Goal: Information Seeking & Learning: Learn about a topic

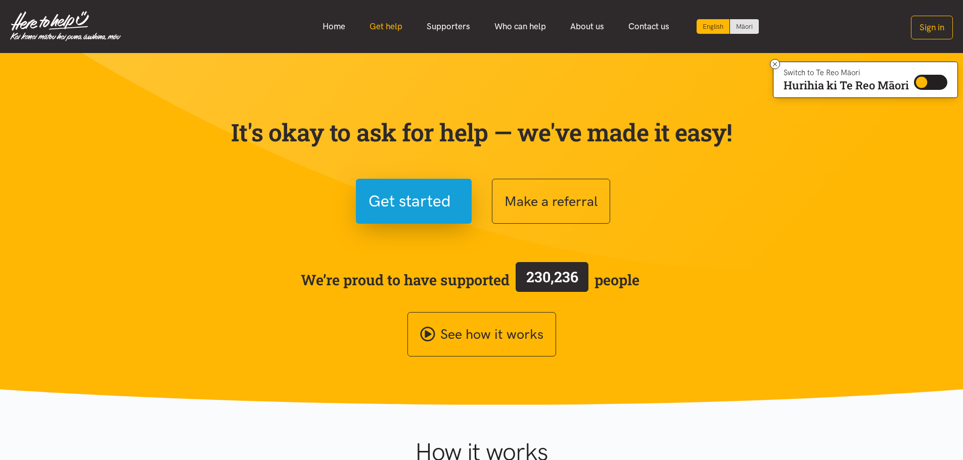
click at [388, 28] on link "Get help" at bounding box center [385, 27] width 57 height 22
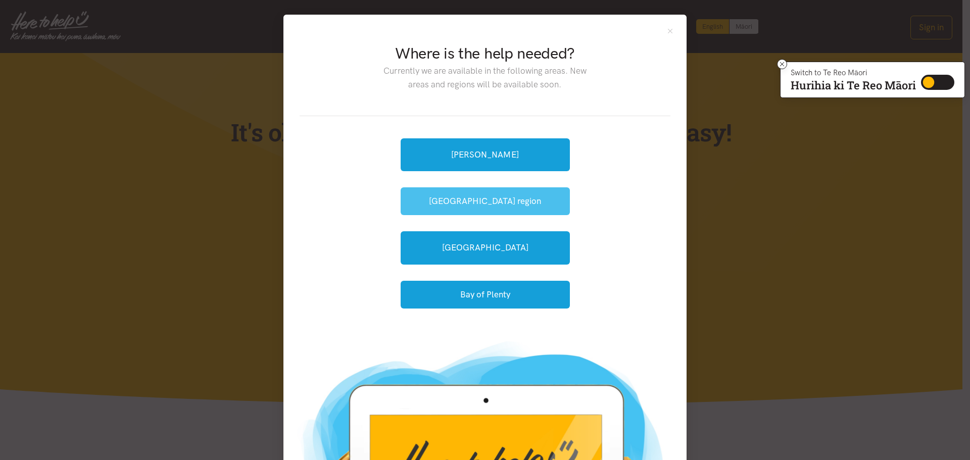
click at [508, 204] on button "[GEOGRAPHIC_DATA] region" at bounding box center [485, 201] width 169 height 28
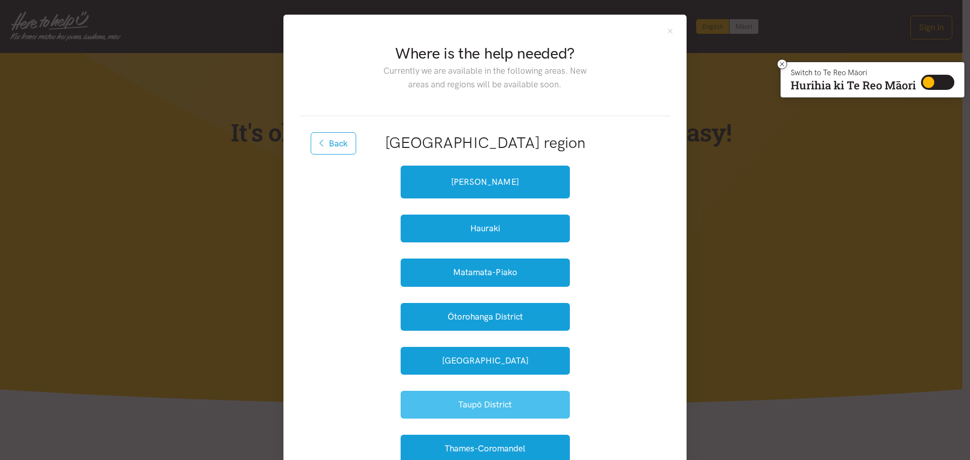
click at [531, 406] on button "Taupō District" at bounding box center [485, 405] width 169 height 28
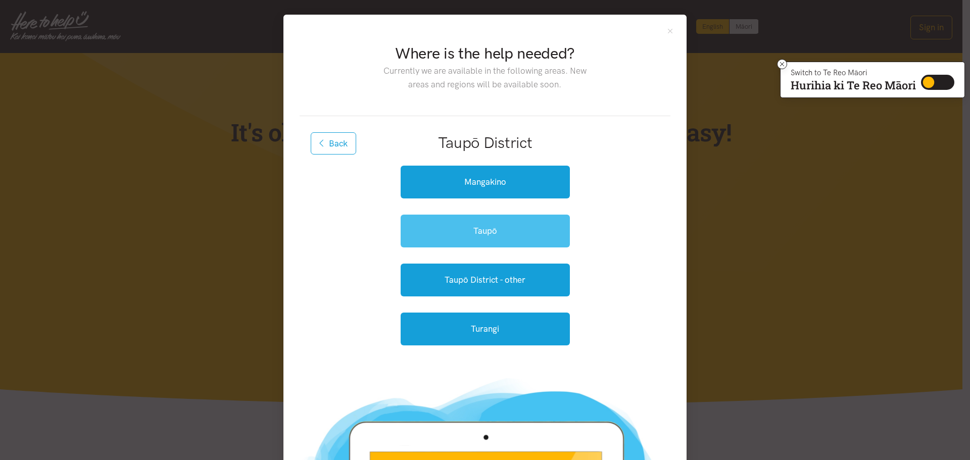
click at [540, 233] on link "Taupō" at bounding box center [485, 231] width 169 height 33
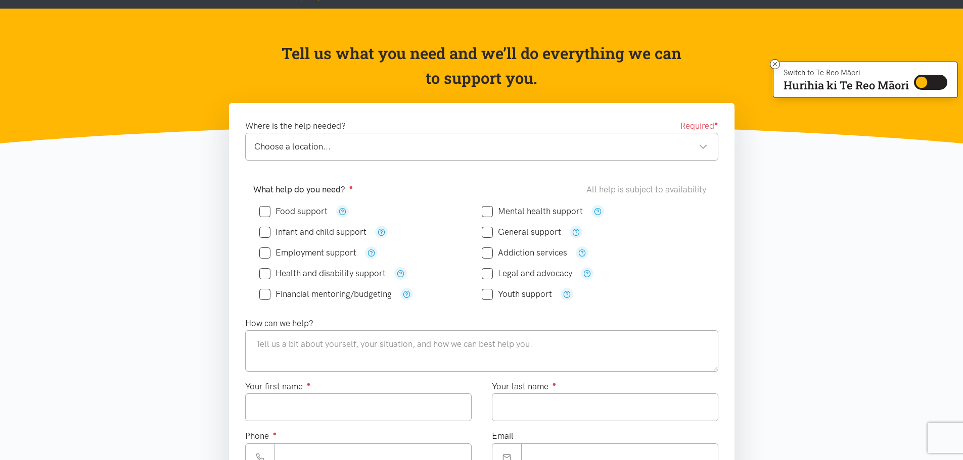
scroll to position [51, 0]
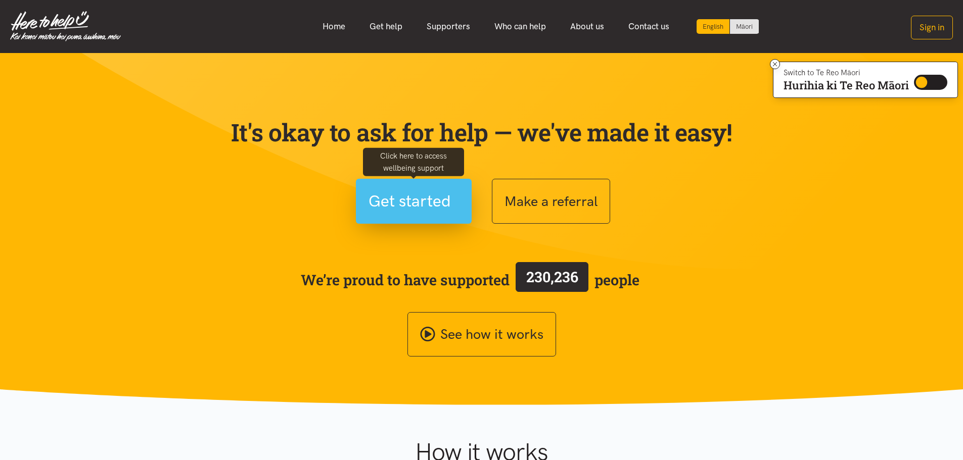
click at [422, 204] on span "Get started" at bounding box center [409, 202] width 82 height 26
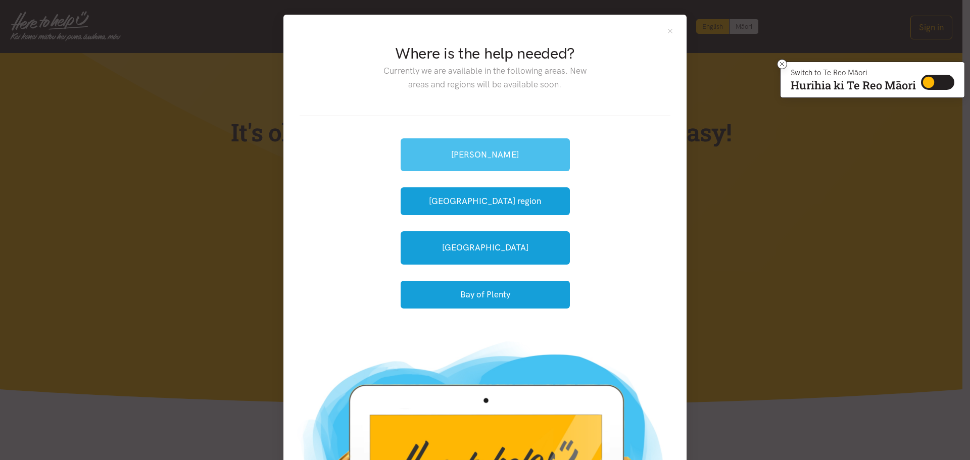
click at [500, 157] on link "[PERSON_NAME]" at bounding box center [485, 154] width 169 height 33
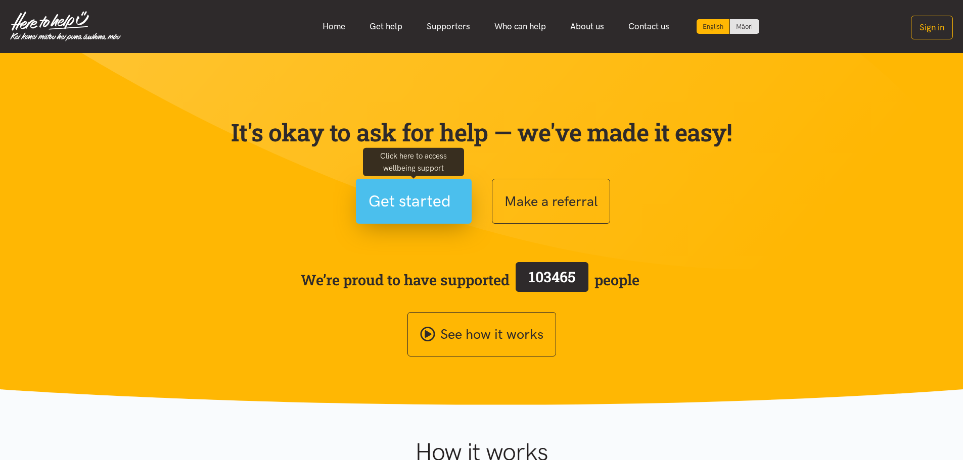
click at [410, 211] on span "Get started" at bounding box center [409, 202] width 82 height 26
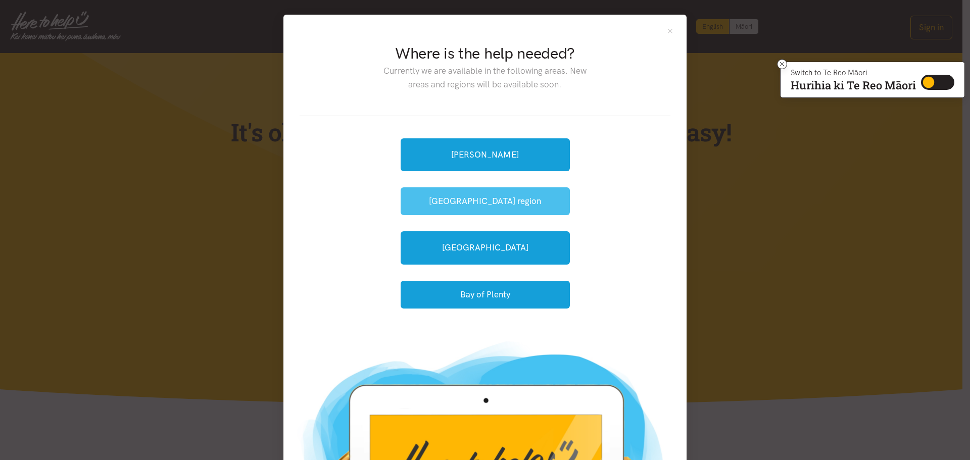
click at [466, 203] on button "[GEOGRAPHIC_DATA] region" at bounding box center [485, 201] width 169 height 28
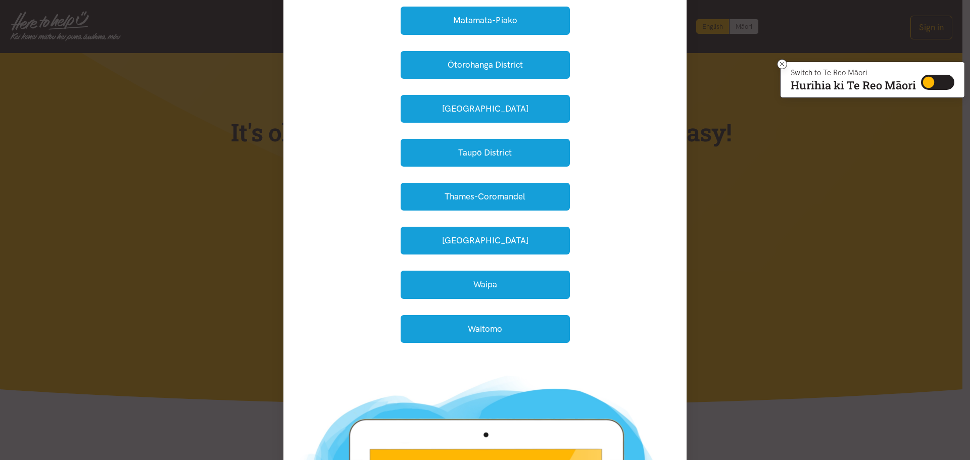
scroll to position [253, 0]
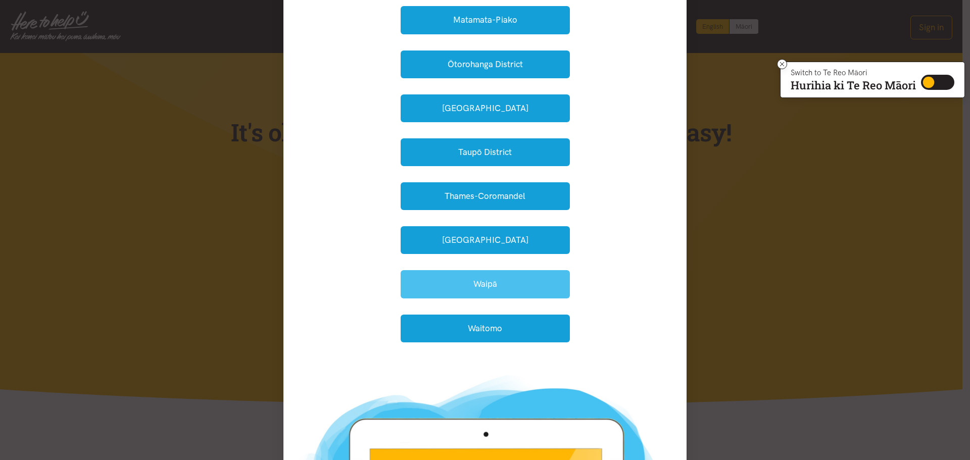
click at [521, 291] on button "Waipā" at bounding box center [485, 284] width 169 height 28
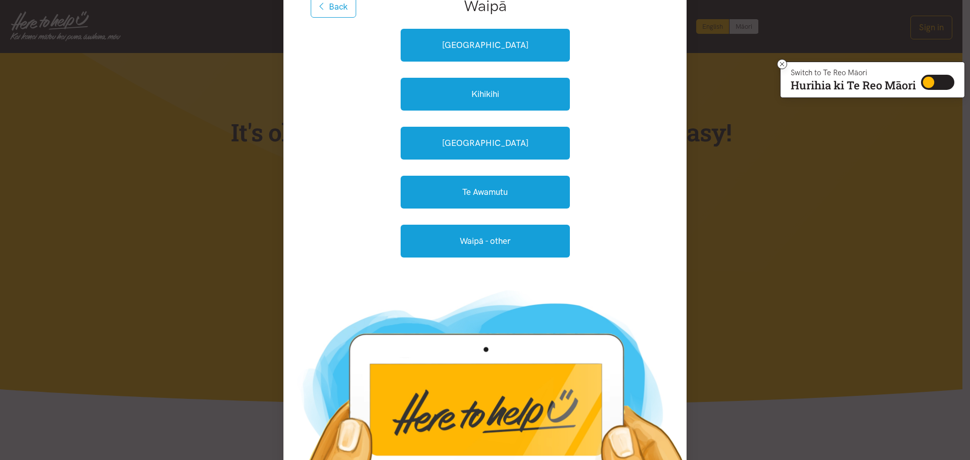
scroll to position [97, 0]
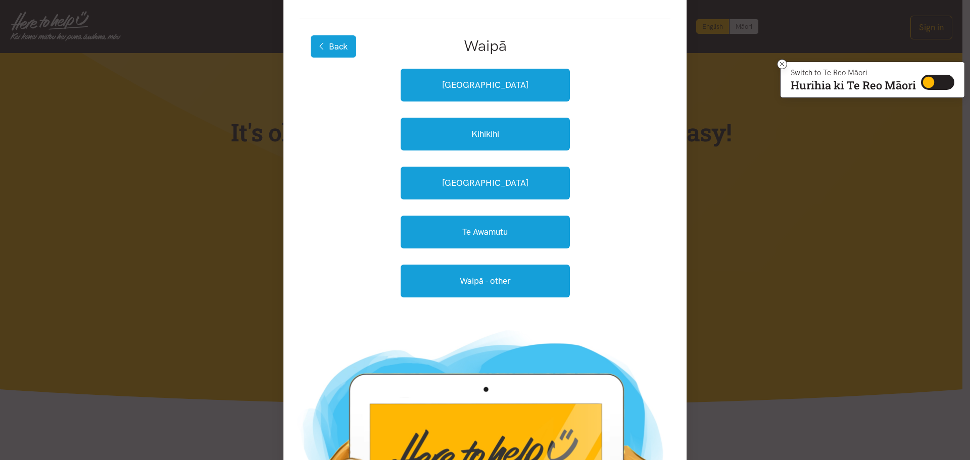
click at [332, 53] on button "Back" at bounding box center [333, 46] width 45 height 22
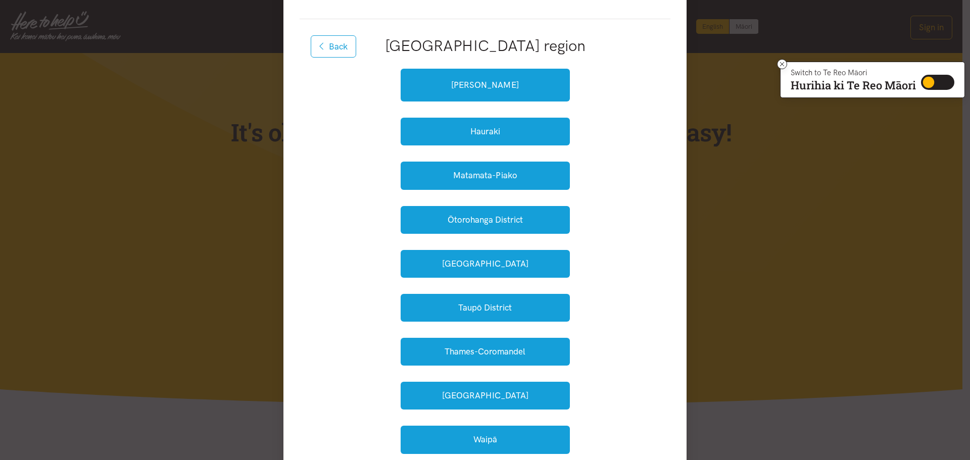
click at [332, 53] on button "Back" at bounding box center [333, 46] width 45 height 22
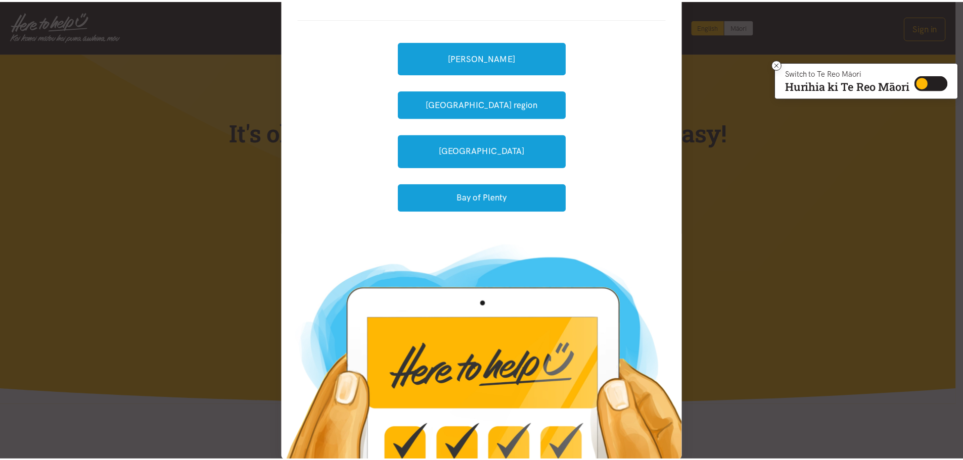
scroll to position [0, 0]
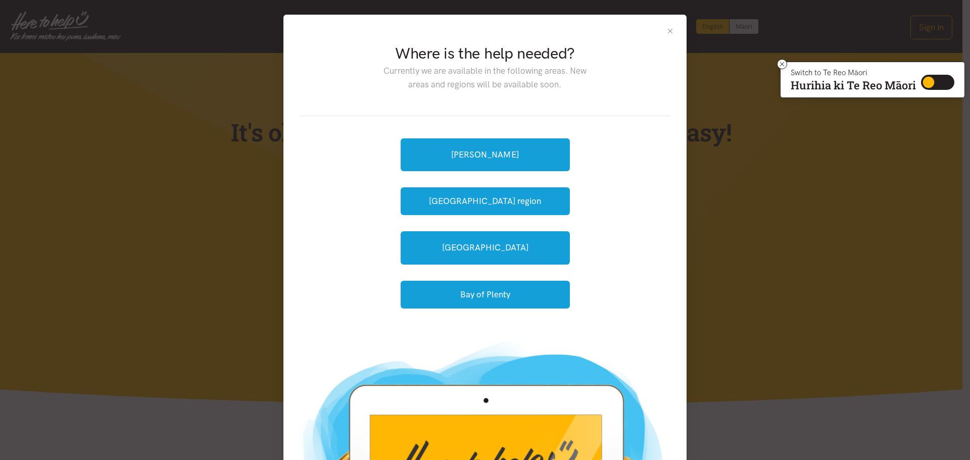
click at [669, 32] on button "Close" at bounding box center [670, 31] width 9 height 9
